Goal: Task Accomplishment & Management: Complete application form

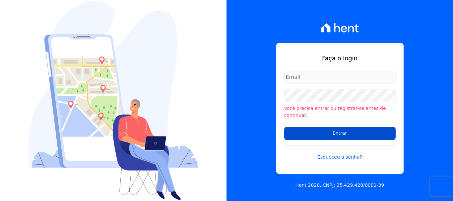
type input "[EMAIL_ADDRESS][DOMAIN_NAME]"
click at [342, 129] on input "Entrar" at bounding box center [340, 133] width 112 height 13
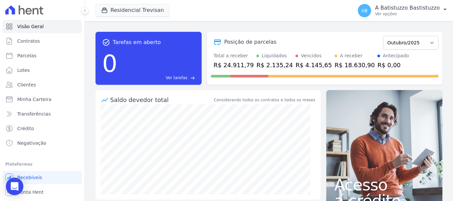
click at [17, 184] on icon "Open Intercom Messenger" at bounding box center [15, 187] width 8 height 9
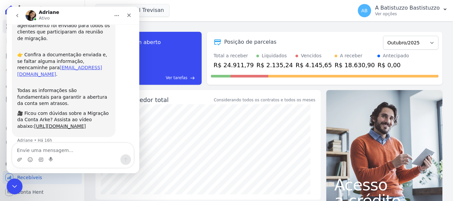
scroll to position [81, 0]
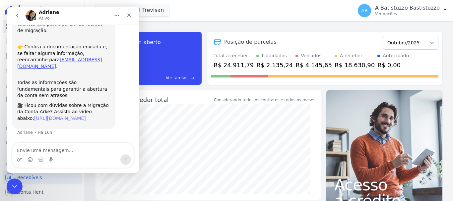
click at [68, 116] on link "https://www.canva.com/design/DAG1NOb3ayU/F_AU-yJE4Nj5hiRKuylXlA/watch?utm_conte…" at bounding box center [60, 118] width 52 height 5
click at [130, 15] on icon "Fechar" at bounding box center [128, 15] width 5 height 5
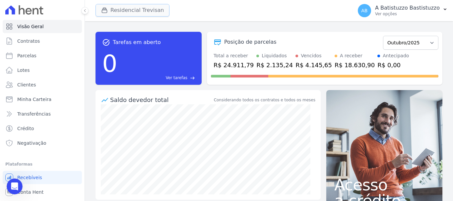
click at [112, 10] on button "Residencial Trevisan" at bounding box center [133, 10] width 74 height 13
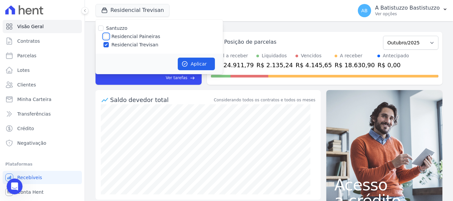
click at [105, 37] on input "Residencial Paineiras" at bounding box center [106, 36] width 5 height 5
checkbox input "true"
click at [104, 44] on input "Residencial Trevisan" at bounding box center [106, 44] width 5 height 5
checkbox input "false"
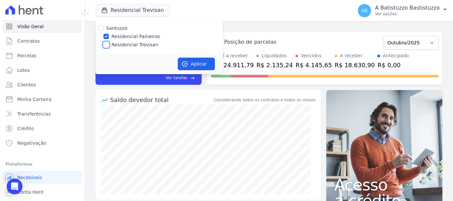
checkbox input "false"
click at [198, 63] on button "Aplicar" at bounding box center [196, 64] width 37 height 13
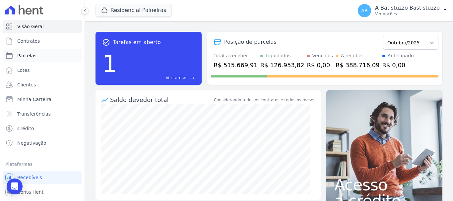
click at [29, 55] on span "Parcelas" at bounding box center [26, 55] width 19 height 7
select select
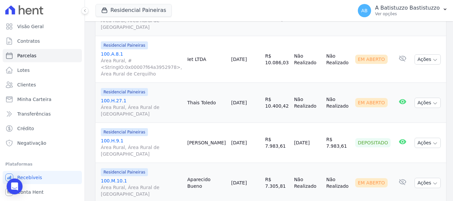
scroll to position [1006, 0]
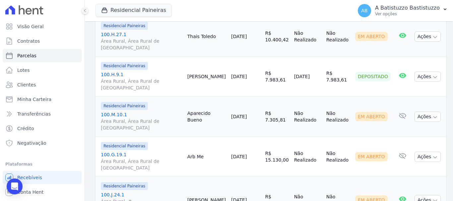
select select
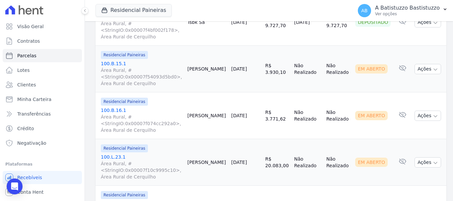
scroll to position [897, 0]
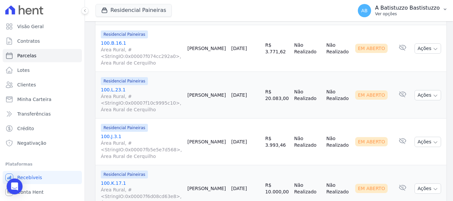
click at [368, 10] on span "AB" at bounding box center [364, 10] width 6 height 5
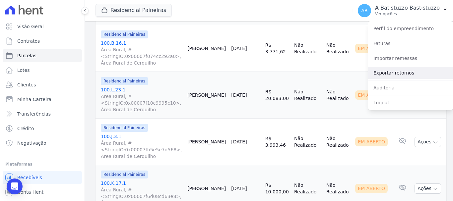
click at [376, 74] on link "Exportar retornos" at bounding box center [410, 73] width 85 height 12
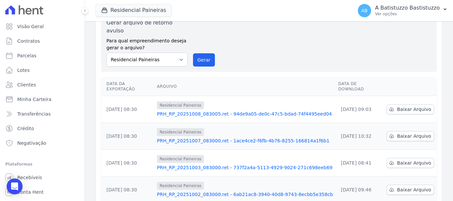
scroll to position [66, 0]
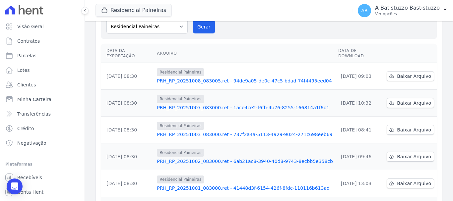
click at [206, 78] on link "PRH_RP_20251008_083005.ret - 94de9a05-de0c-47c5-bdad-74f4495eed04" at bounding box center [245, 81] width 176 height 7
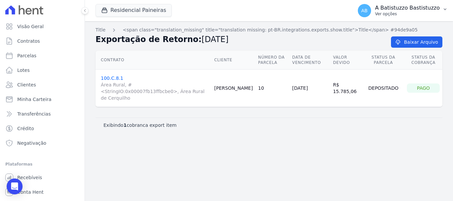
click at [368, 9] on span "AB" at bounding box center [364, 10] width 6 height 5
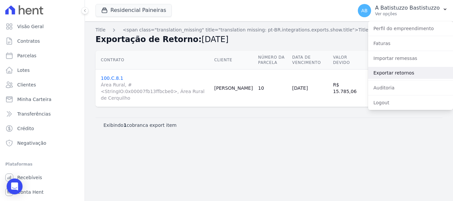
click at [377, 71] on link "Exportar retornos" at bounding box center [410, 73] width 85 height 12
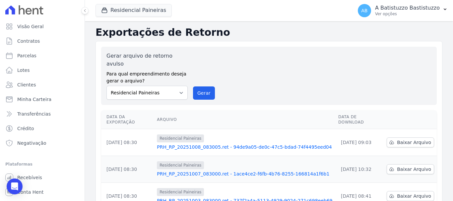
scroll to position [100, 0]
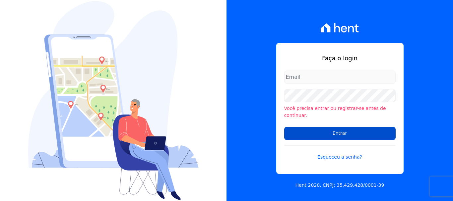
type input "[EMAIL_ADDRESS][DOMAIN_NAME]"
click at [337, 131] on input "Entrar" at bounding box center [340, 133] width 112 height 13
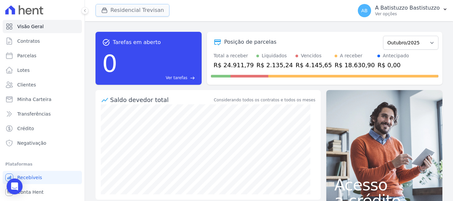
click at [104, 11] on icon "button" at bounding box center [104, 10] width 7 height 7
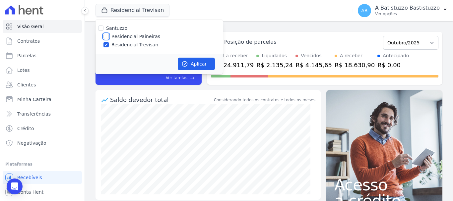
click at [107, 37] on input "Residencial Paineiras" at bounding box center [106, 36] width 5 height 5
checkbox input "true"
click at [108, 42] on div at bounding box center [106, 44] width 5 height 7
click at [106, 43] on input "Residencial Trevisan" at bounding box center [106, 44] width 5 height 5
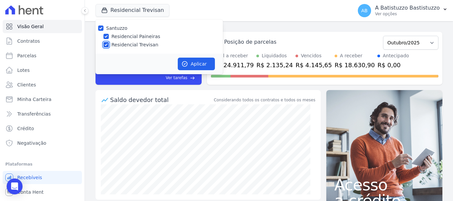
checkbox input "false"
click at [201, 63] on button "Aplicar" at bounding box center [196, 64] width 37 height 13
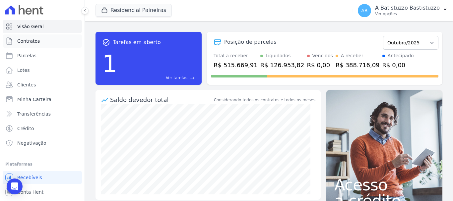
click at [29, 42] on span "Contratos" at bounding box center [28, 41] width 23 height 7
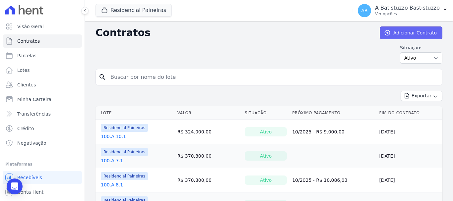
click at [387, 31] on icon at bounding box center [387, 33] width 5 height 5
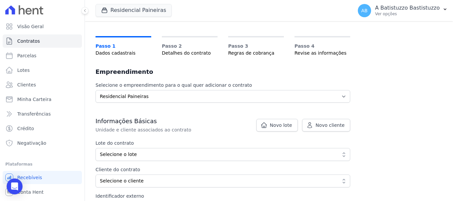
scroll to position [66, 0]
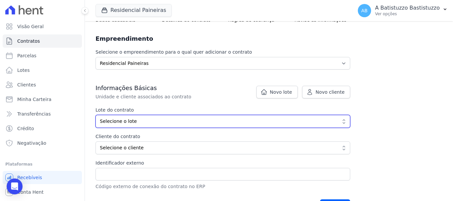
click at [140, 123] on span "Selecione o lote" at bounding box center [218, 121] width 237 height 7
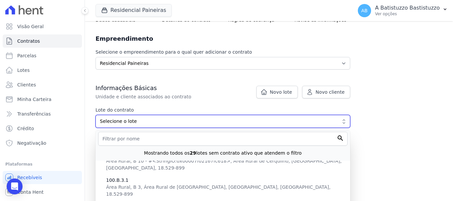
scroll to position [100, 0]
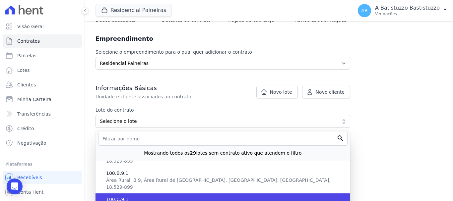
click at [120, 196] on span "100.C.9.1" at bounding box center [225, 199] width 239 height 7
type input "27cfa409-5430-498d-b033-1ae052c80bd2"
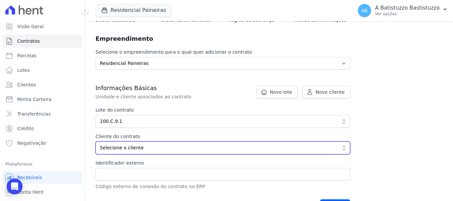
click at [123, 149] on span "Selecione o cliente" at bounding box center [218, 148] width 237 height 7
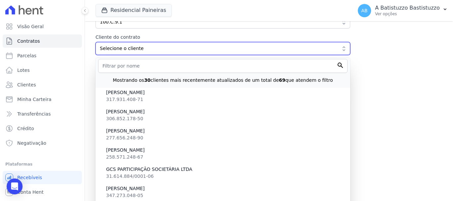
scroll to position [498, 0]
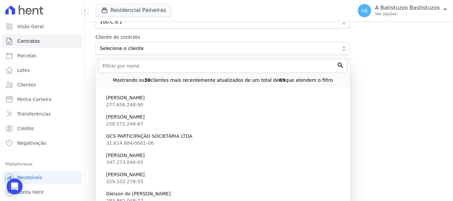
click at [121, 193] on span "Gleison do [PERSON_NAME]" at bounding box center [225, 194] width 239 height 7
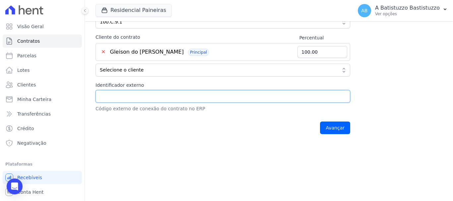
click at [104, 97] on input "Identificador externo" at bounding box center [223, 96] width 255 height 13
click at [110, 96] on input "100.D.9.1" at bounding box center [223, 96] width 255 height 13
type input "100.c.9.1"
click at [108, 128] on div "Avançar" at bounding box center [223, 128] width 255 height 21
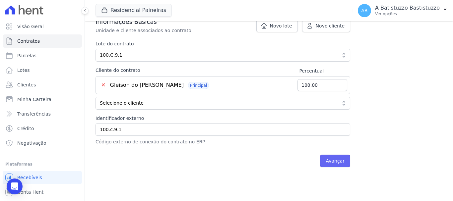
click at [331, 161] on input "Avançar" at bounding box center [335, 161] width 30 height 13
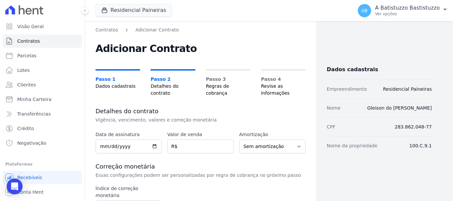
scroll to position [100, 0]
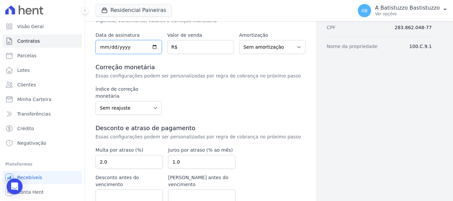
click at [152, 47] on input "date" at bounding box center [129, 47] width 66 height 14
type input "[DATE]"
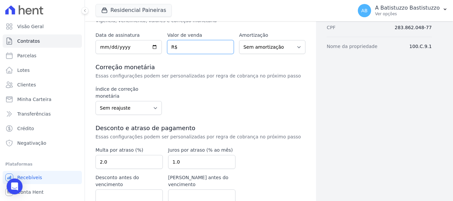
click at [197, 47] on input "number" at bounding box center [200, 47] width 66 height 14
type input "547502.74"
click at [193, 57] on div "Data de assinatura [DATE] Valor de venda 547502.74 R$ Amortização Sem amortizaç…" at bounding box center [201, 130] width 210 height 196
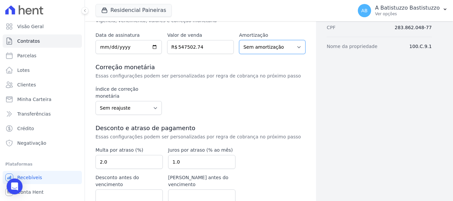
click at [296, 47] on select "Sem amortização Price Sac" at bounding box center [272, 47] width 66 height 14
click at [188, 60] on div "Data de assinatura 2025-10-09 Valor de venda 547502.74 R$ Amortização Sem amort…" at bounding box center [201, 130] width 210 height 196
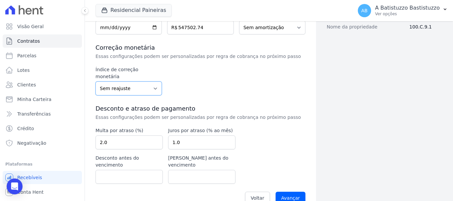
click at [152, 82] on select "Sem reajuste Média dos últimos 12 meses acumulado de INCCM Média dos últimos 12…" at bounding box center [129, 89] width 66 height 14
select select "ipca"
click at [96, 82] on select "Sem reajuste Média dos últimos 12 meses acumulado de INCCM Média dos últimos 12…" at bounding box center [129, 89] width 66 height 14
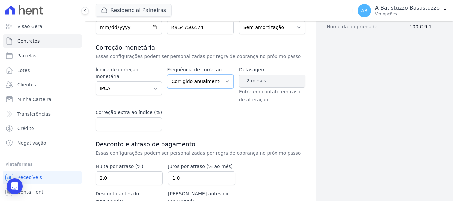
click at [226, 82] on select "Corrigido semestralmente Corrigido mensalmente Corrigido anualmente" at bounding box center [200, 82] width 66 height 14
select select "monthly"
click at [167, 75] on select "Corrigido semestralmente Corrigido mensalmente Corrigido anualmente" at bounding box center [200, 82] width 66 height 14
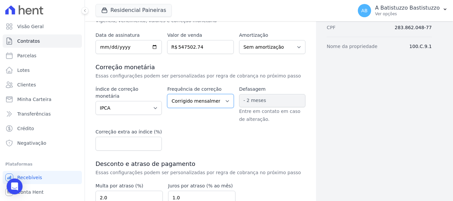
scroll to position [162, 0]
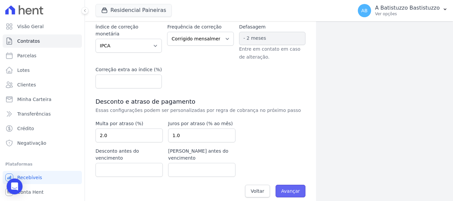
click at [286, 185] on input "Avançar" at bounding box center [291, 191] width 30 height 13
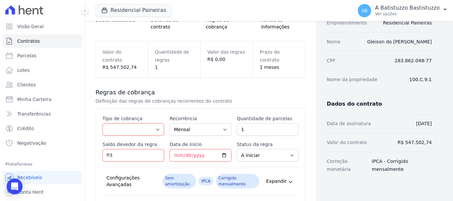
scroll to position [100, 0]
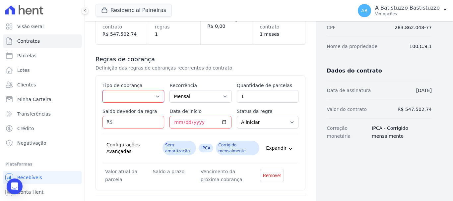
click at [156, 96] on select "Parcela Normal Entrada Sinal Intercalada Chaves Pré-chaves Pós-chaves Impostos …" at bounding box center [134, 96] width 62 height 13
select select "standard"
click at [103, 90] on select "Parcela Normal Entrada Sinal Intercalada Chaves Pré-chaves Pós-chaves Impostos …" at bounding box center [134, 96] width 62 height 13
click at [251, 97] on input "1" at bounding box center [268, 96] width 62 height 13
type input "36"
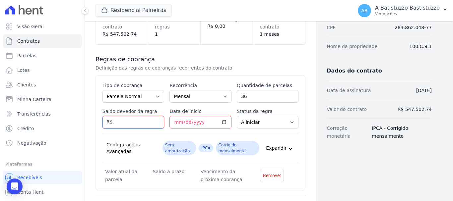
click at [150, 124] on input "Saldo devedor da regra" at bounding box center [134, 122] width 62 height 13
type input "456"
type input "456.25212"
click at [221, 122] on input "Data de início" at bounding box center [201, 122] width 62 height 13
type input "2025-11-10"
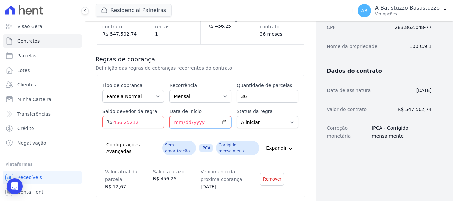
scroll to position [161, 0]
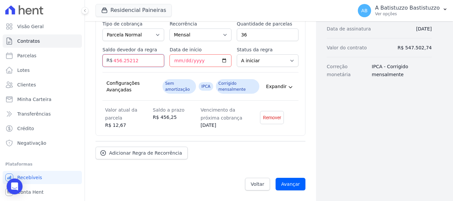
click at [141, 61] on input "456.25212" at bounding box center [134, 60] width 62 height 13
type input "456.2"
type input "456252.12"
click at [142, 76] on div "Configurações Avançadas Sem amortização IPCA Corrigido mensalmente Expandir" at bounding box center [201, 86] width 196 height 29
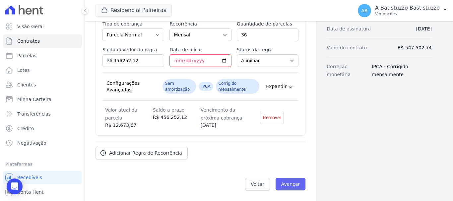
click at [291, 185] on input "Avançar" at bounding box center [291, 184] width 30 height 13
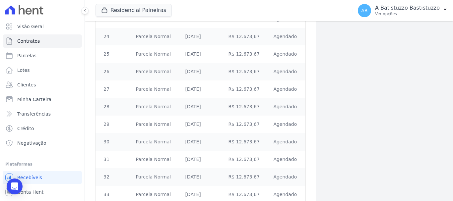
scroll to position [632, 0]
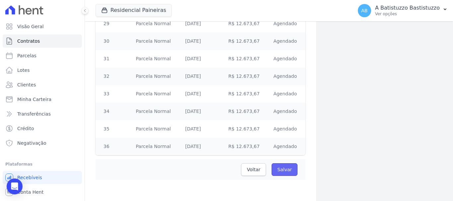
click at [281, 171] on input "Salvar" at bounding box center [285, 170] width 26 height 13
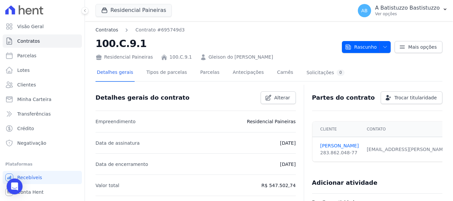
click at [107, 31] on link "Contratos" at bounding box center [107, 30] width 23 height 7
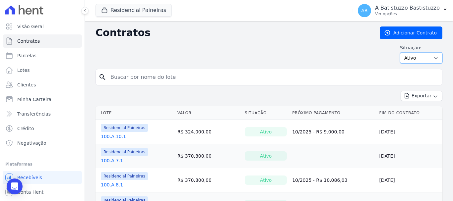
click at [433, 57] on select "Ativo Todos Pausado Distratado Rascunho Expirado Encerrado" at bounding box center [421, 57] width 42 height 11
select select "draft"
click at [400, 52] on select "Ativo Todos Pausado Distratado Rascunho Expirado Encerrado" at bounding box center [421, 57] width 42 height 11
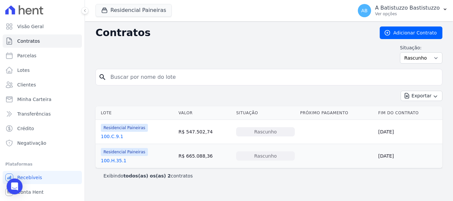
click at [110, 162] on link "100.H.35.1" at bounding box center [114, 161] width 26 height 7
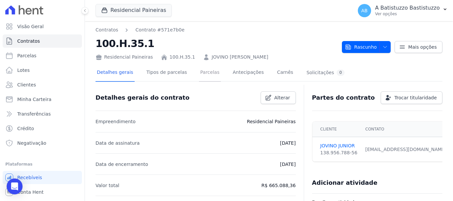
click at [199, 75] on link "Parcelas" at bounding box center [210, 73] width 22 height 18
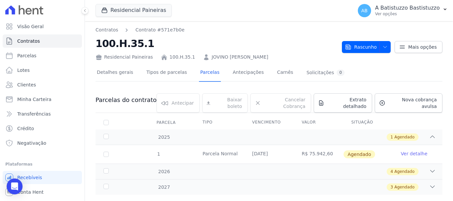
scroll to position [8, 0]
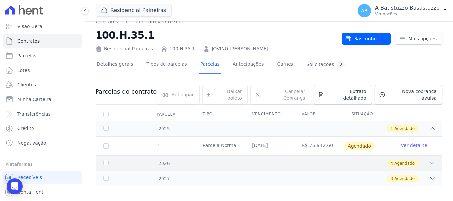
click at [429, 160] on icon at bounding box center [432, 163] width 7 height 7
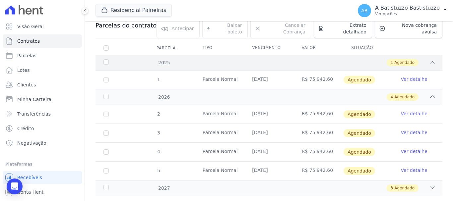
scroll to position [0, 0]
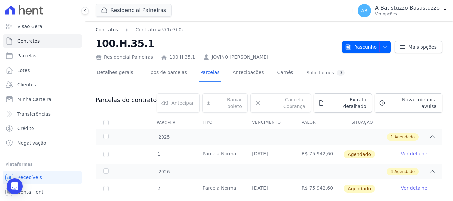
click at [107, 30] on link "Contratos" at bounding box center [107, 30] width 23 height 7
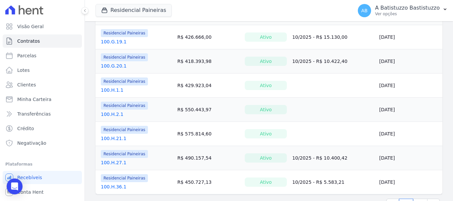
scroll to position [553, 0]
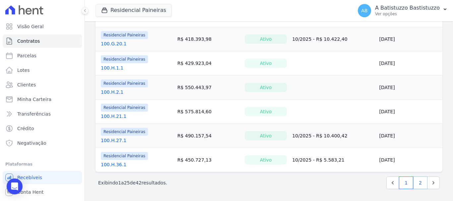
click at [415, 182] on link "2" at bounding box center [421, 183] width 14 height 13
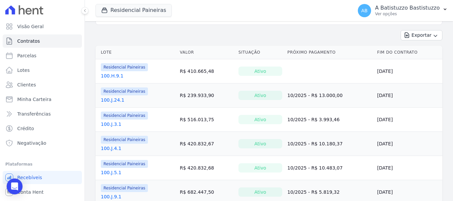
scroll to position [28, 0]
